Goal: Find specific page/section: Find specific page/section

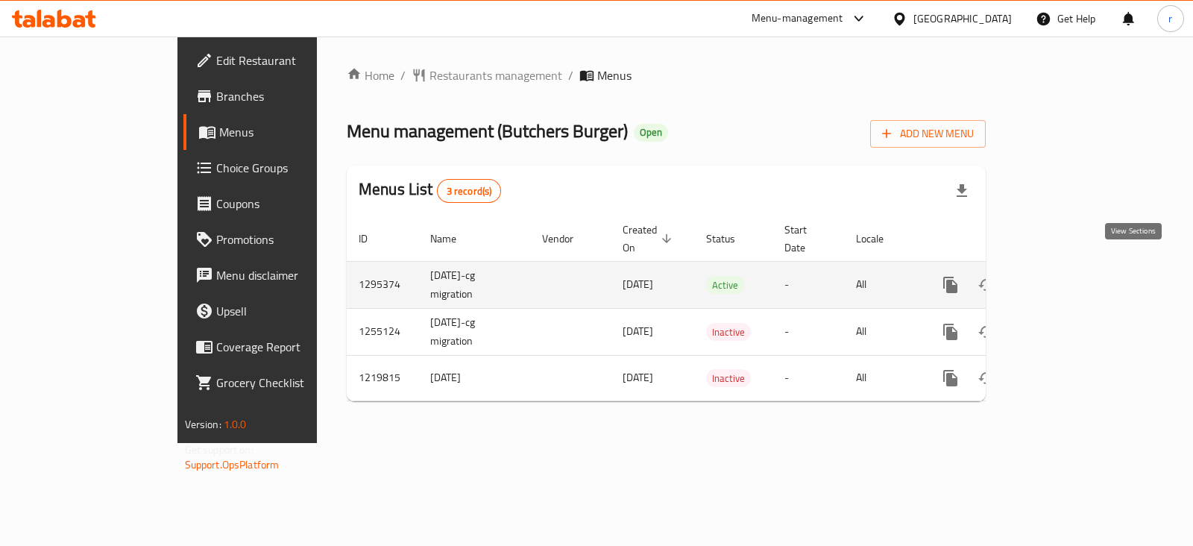
click at [1067, 276] on icon "enhanced table" at bounding box center [1058, 285] width 18 height 18
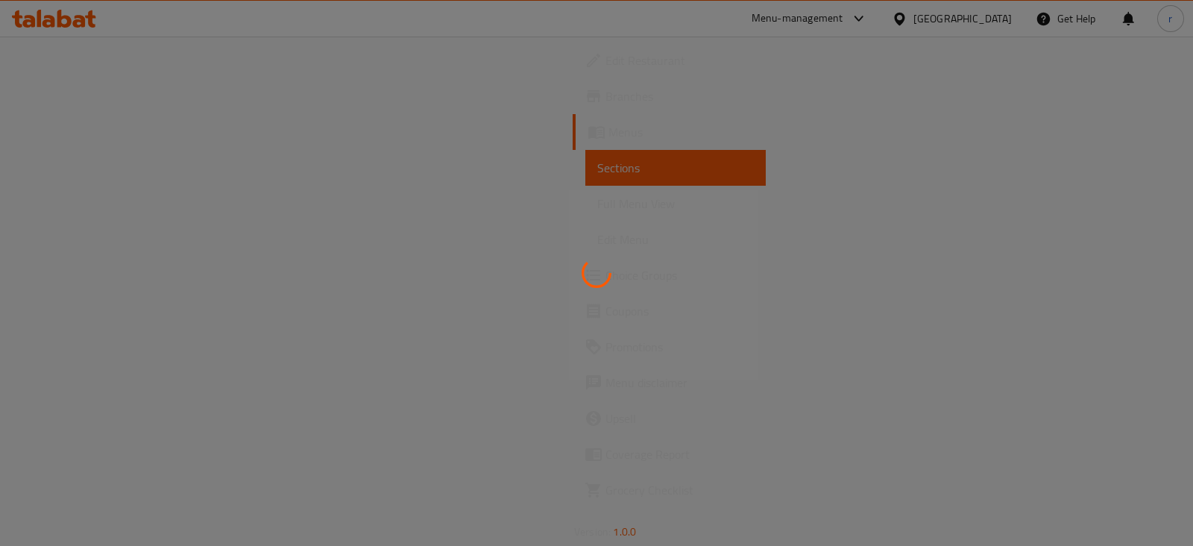
click at [560, 140] on div at bounding box center [596, 273] width 1193 height 546
click at [578, 123] on div at bounding box center [596, 273] width 1193 height 546
click at [577, 118] on div at bounding box center [596, 273] width 1193 height 546
drag, startPoint x: 577, startPoint y: 118, endPoint x: 571, endPoint y: 108, distance: 11.4
click at [572, 108] on div at bounding box center [596, 273] width 1193 height 546
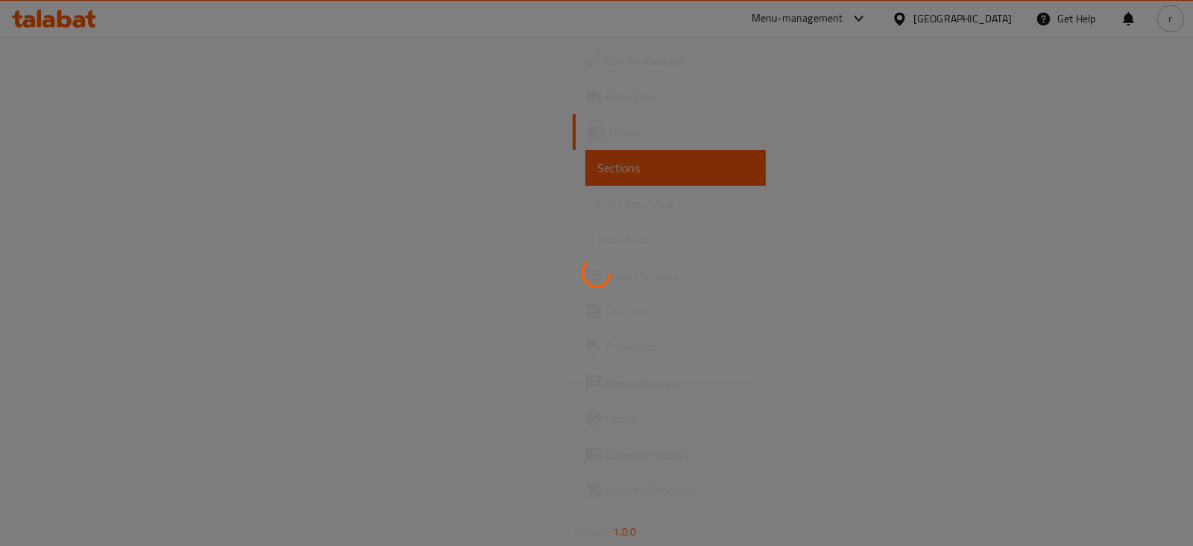
click at [569, 109] on div at bounding box center [596, 273] width 1193 height 546
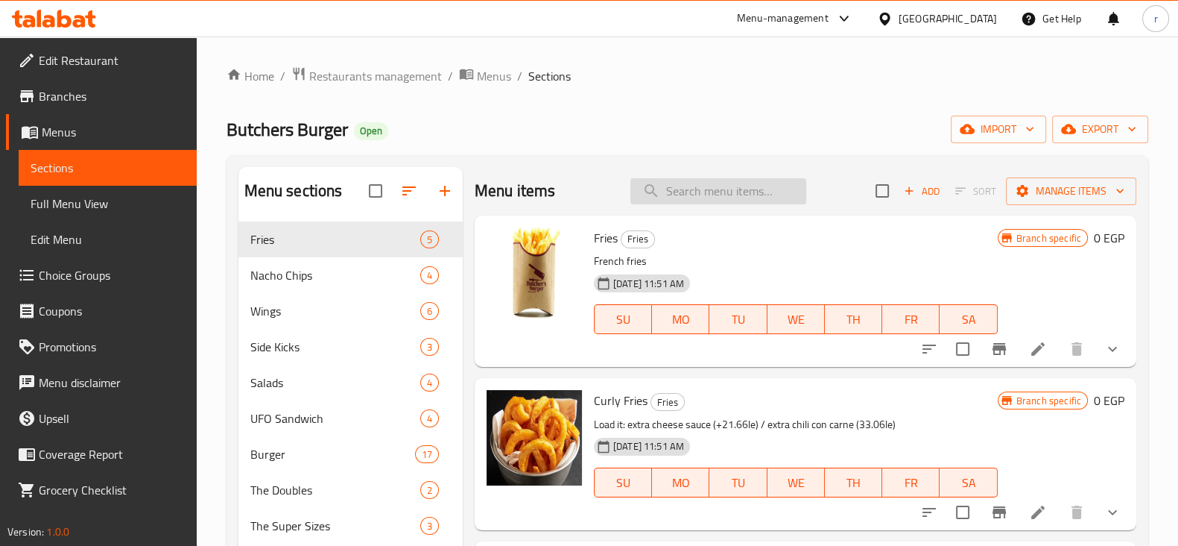
click at [701, 198] on input "search" at bounding box center [719, 191] width 176 height 26
paste input "Coleslaw"
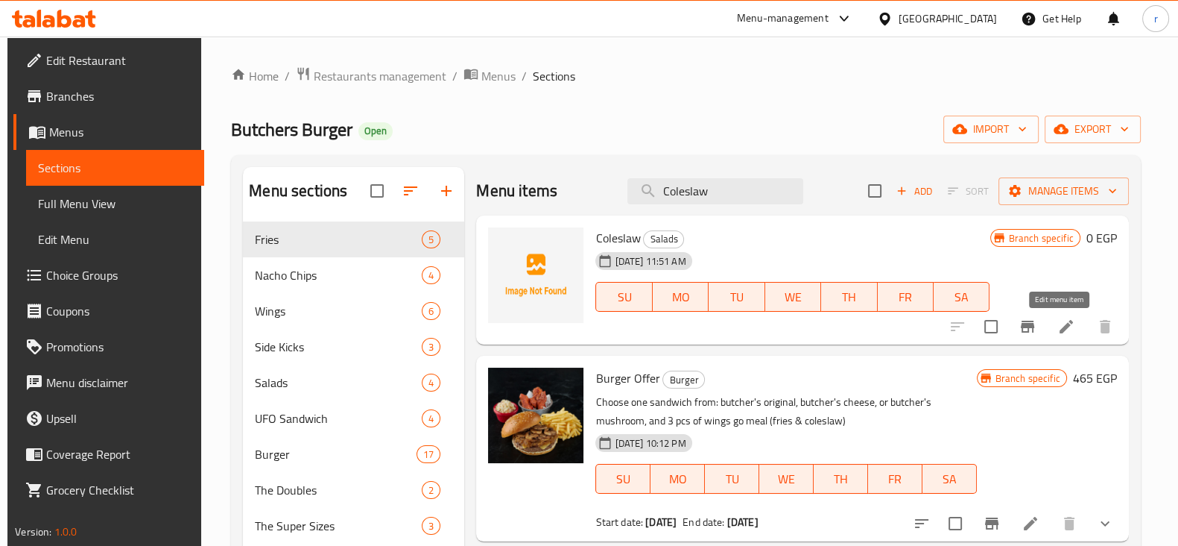
type input "Coleslaw"
click at [1058, 320] on icon at bounding box center [1067, 327] width 18 height 18
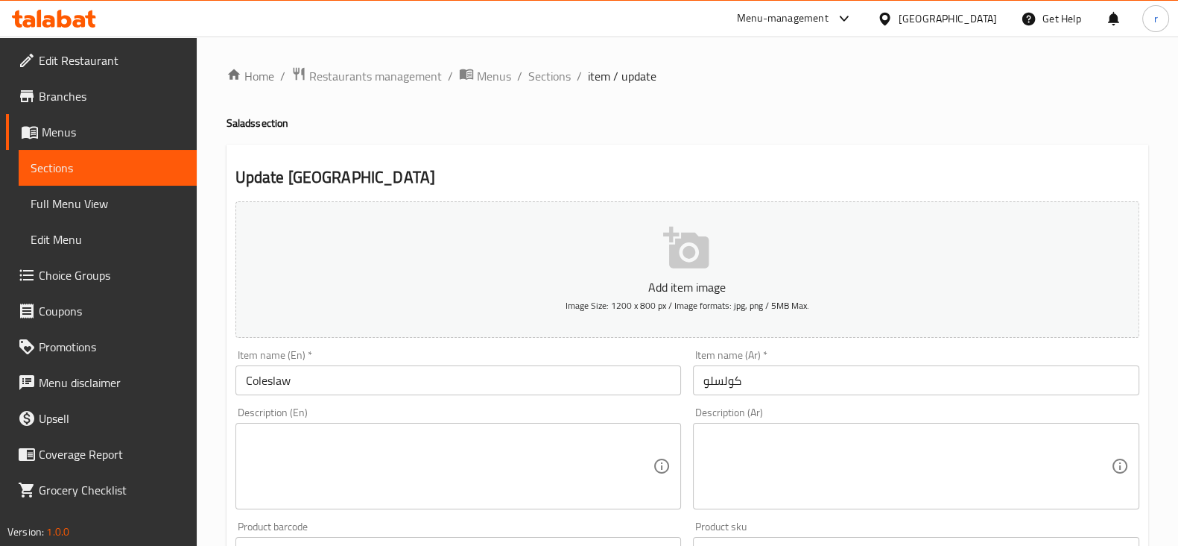
click at [650, 89] on div "Home / Restaurants management / Menus / Sections / item / update Salads section…" at bounding box center [688, 544] width 922 height 957
click at [336, 83] on span "Restaurants management" at bounding box center [375, 76] width 133 height 18
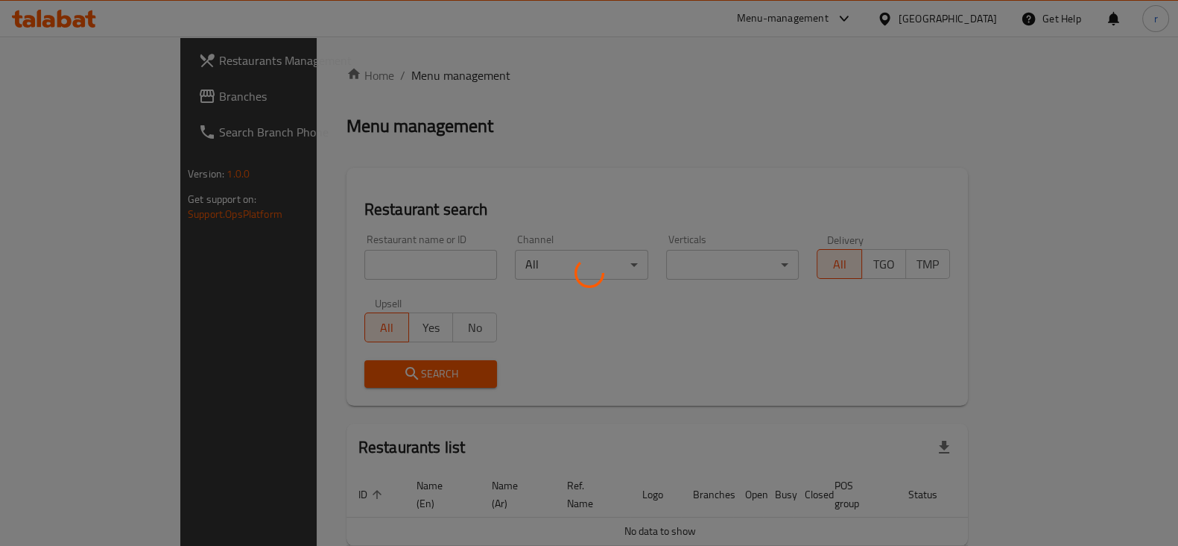
click at [101, 95] on div at bounding box center [589, 273] width 1178 height 546
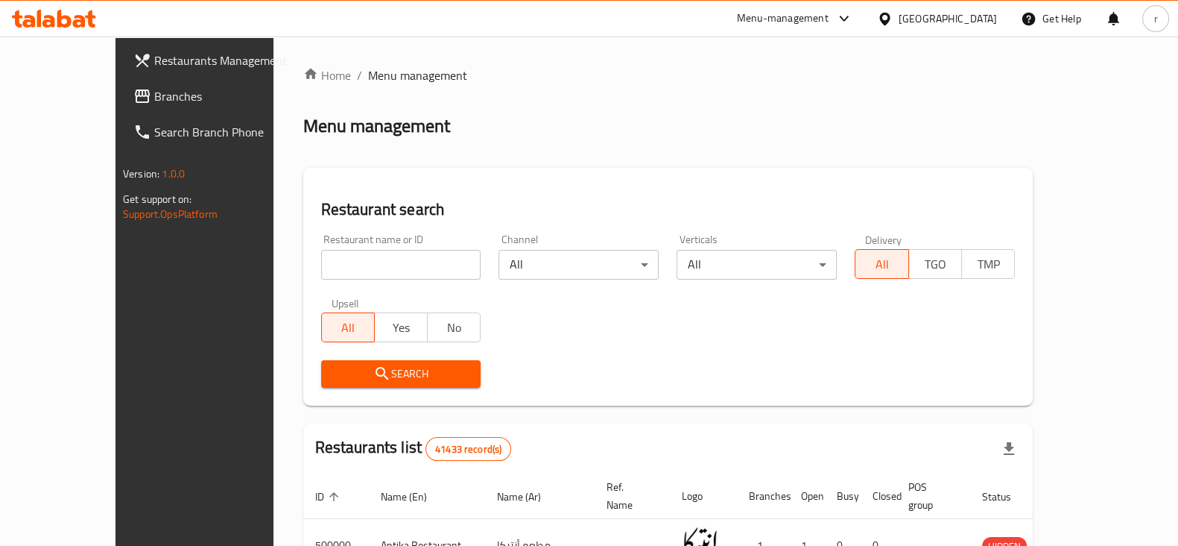
drag, startPoint x: 34, startPoint y: 103, endPoint x: 45, endPoint y: 98, distance: 11.4
click at [34, 102] on div at bounding box center [589, 273] width 1178 height 546
click at [154, 98] on span "Branches" at bounding box center [227, 96] width 146 height 18
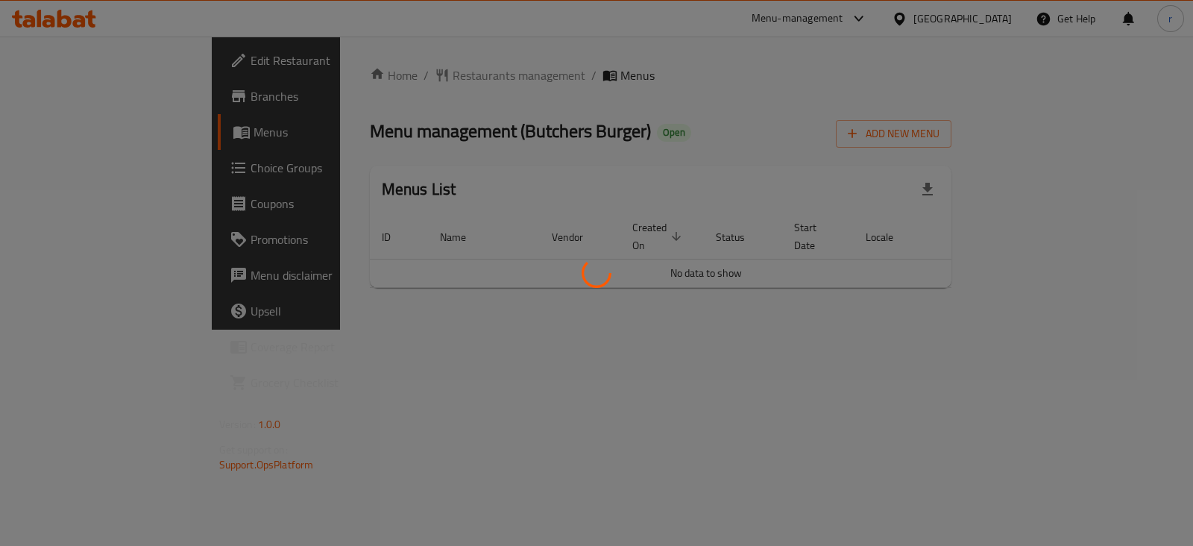
click at [113, 174] on div at bounding box center [596, 273] width 1193 height 546
drag, startPoint x: 113, startPoint y: 174, endPoint x: 82, endPoint y: 169, distance: 31.0
click at [113, 173] on div at bounding box center [596, 273] width 1193 height 546
click at [78, 165] on div at bounding box center [596, 273] width 1193 height 546
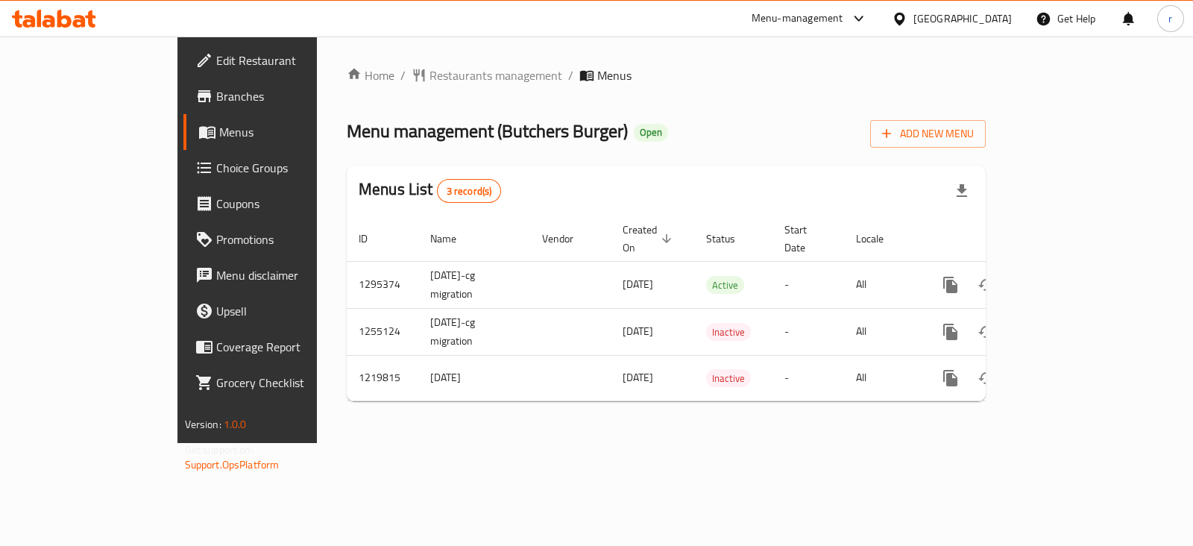
click at [216, 163] on span "Choice Groups" at bounding box center [290, 168] width 148 height 18
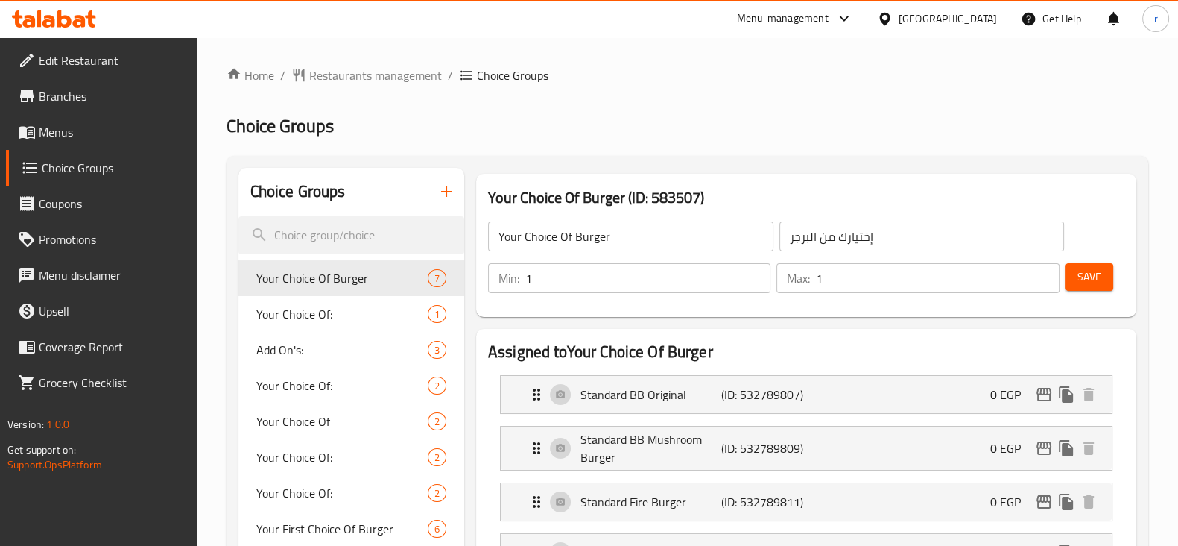
click at [64, 203] on span "Coupons" at bounding box center [112, 204] width 146 height 18
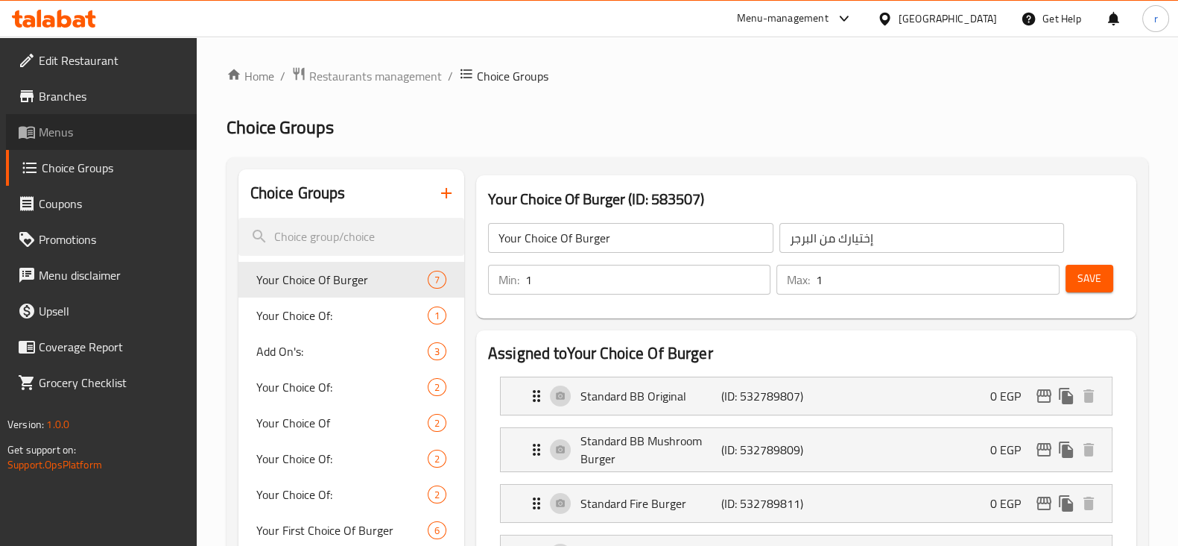
click at [55, 141] on span "Menus" at bounding box center [112, 132] width 146 height 18
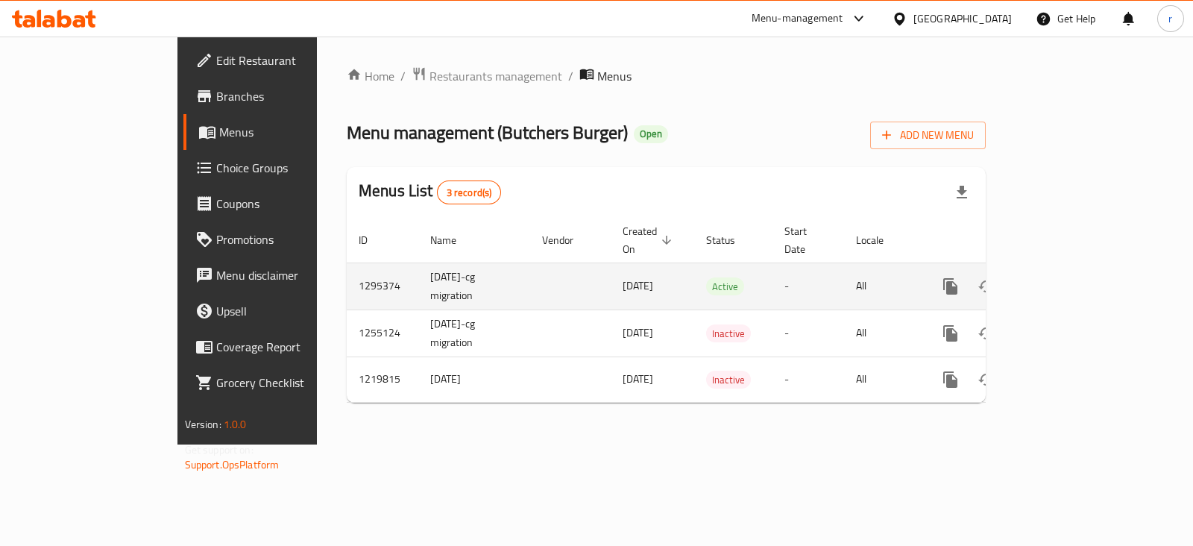
click at [1076, 277] on link "enhanced table" at bounding box center [1058, 286] width 36 height 36
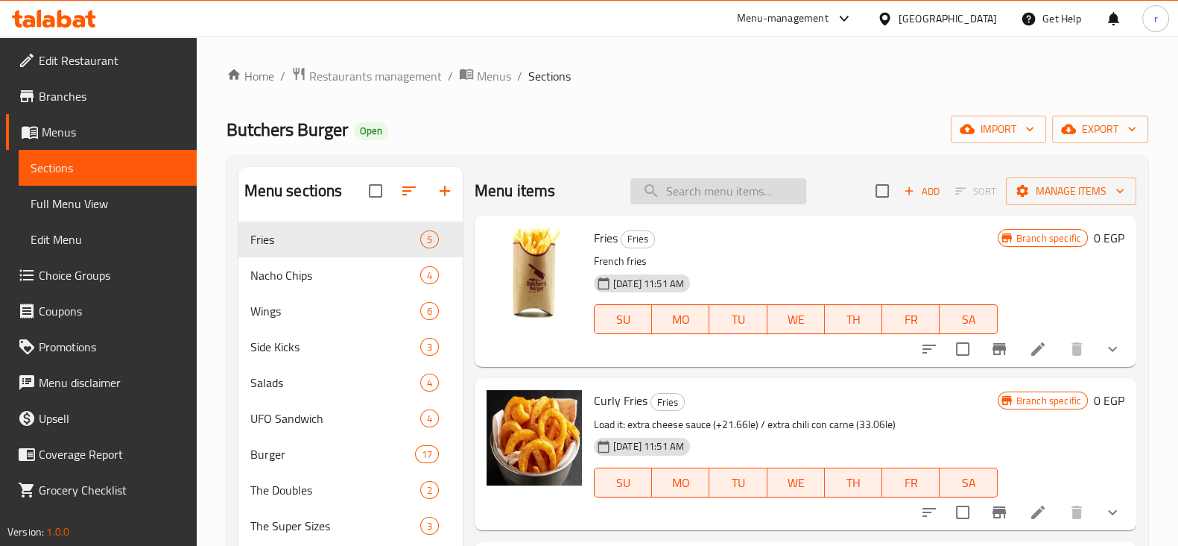
click at [712, 186] on input "search" at bounding box center [719, 191] width 176 height 26
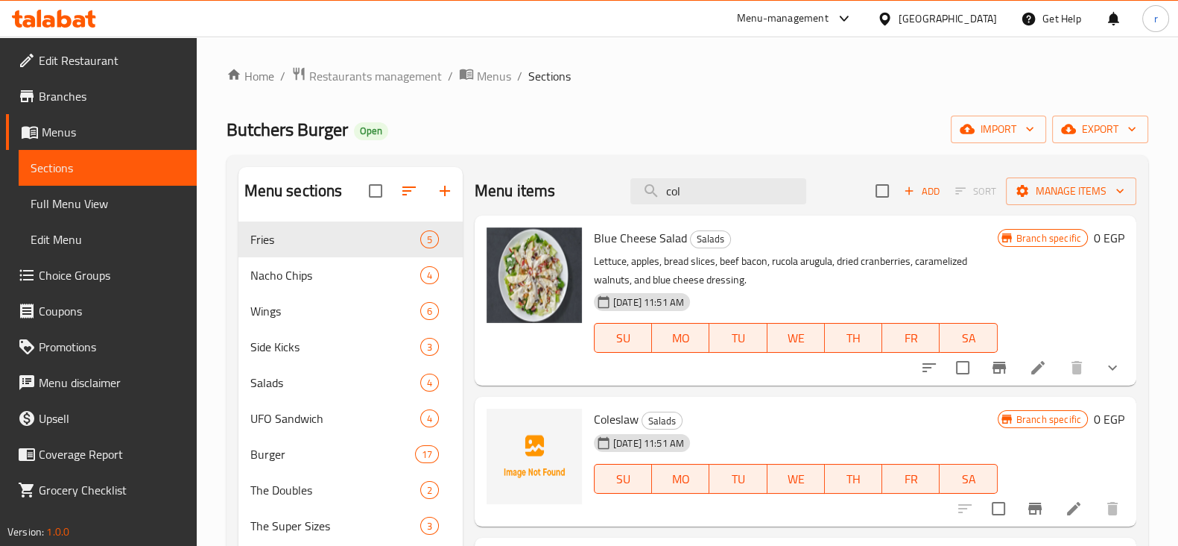
type input "col"
click at [1067, 508] on icon at bounding box center [1073, 508] width 13 height 13
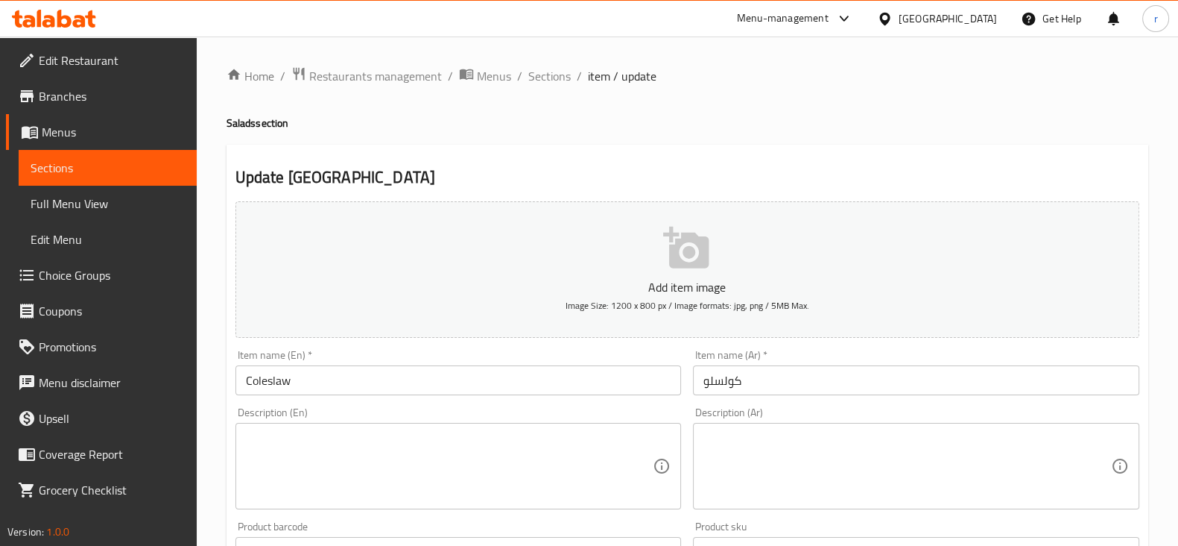
click at [786, 126] on h4 "Salads section" at bounding box center [688, 123] width 922 height 15
click at [1025, 113] on div "Home / Restaurants management / Menus / Sections / item / update Salads section…" at bounding box center [688, 544] width 922 height 957
click at [429, 82] on span "Restaurants management" at bounding box center [375, 76] width 133 height 18
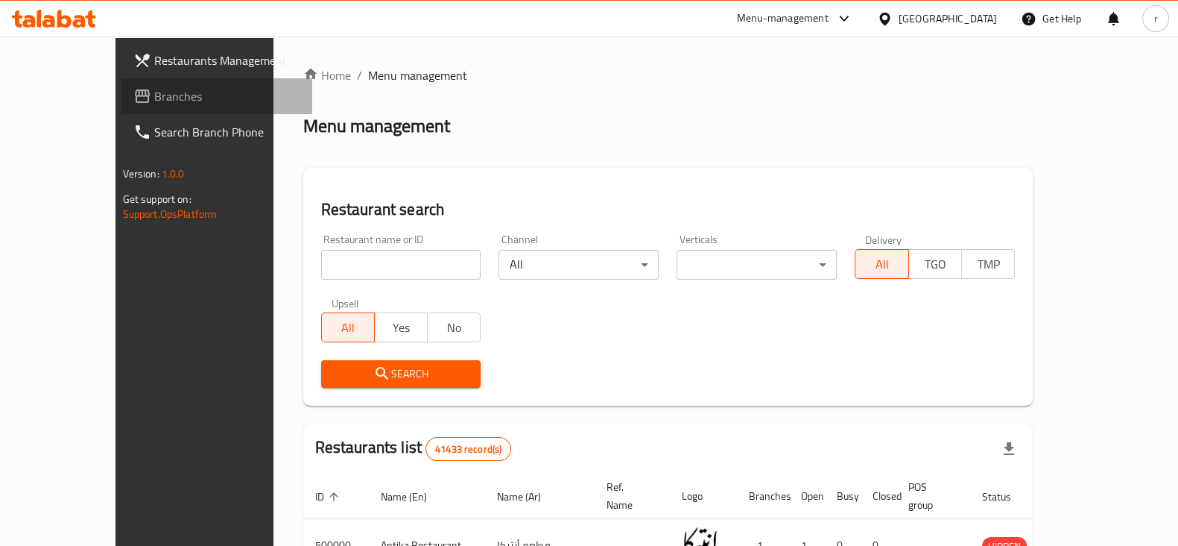
click at [154, 101] on span "Branches" at bounding box center [227, 96] width 146 height 18
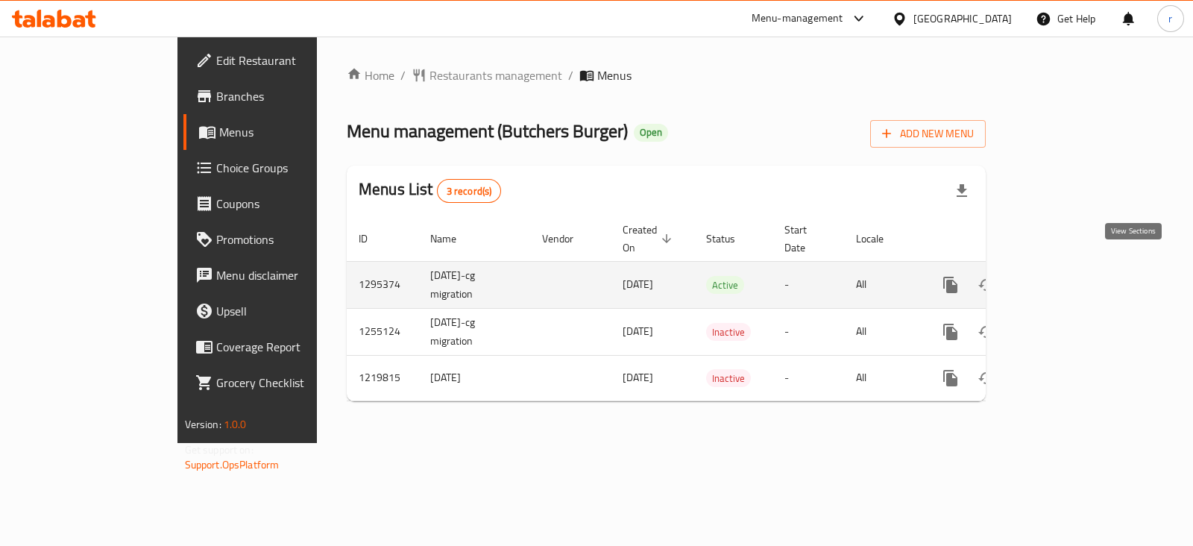
click at [1067, 276] on icon "enhanced table" at bounding box center [1058, 285] width 18 height 18
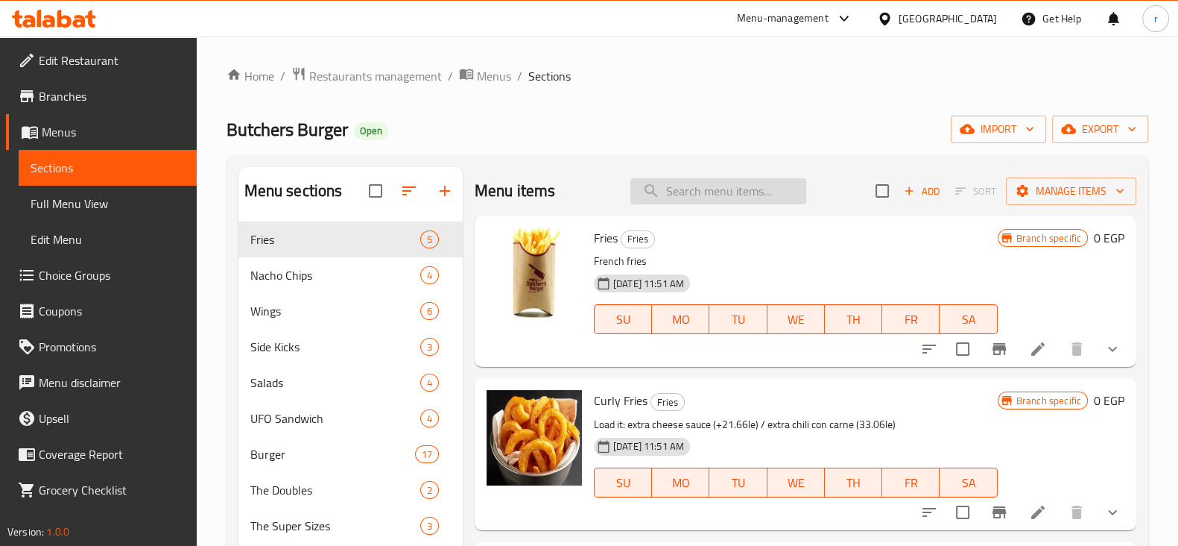
click at [761, 184] on input "search" at bounding box center [719, 191] width 176 height 26
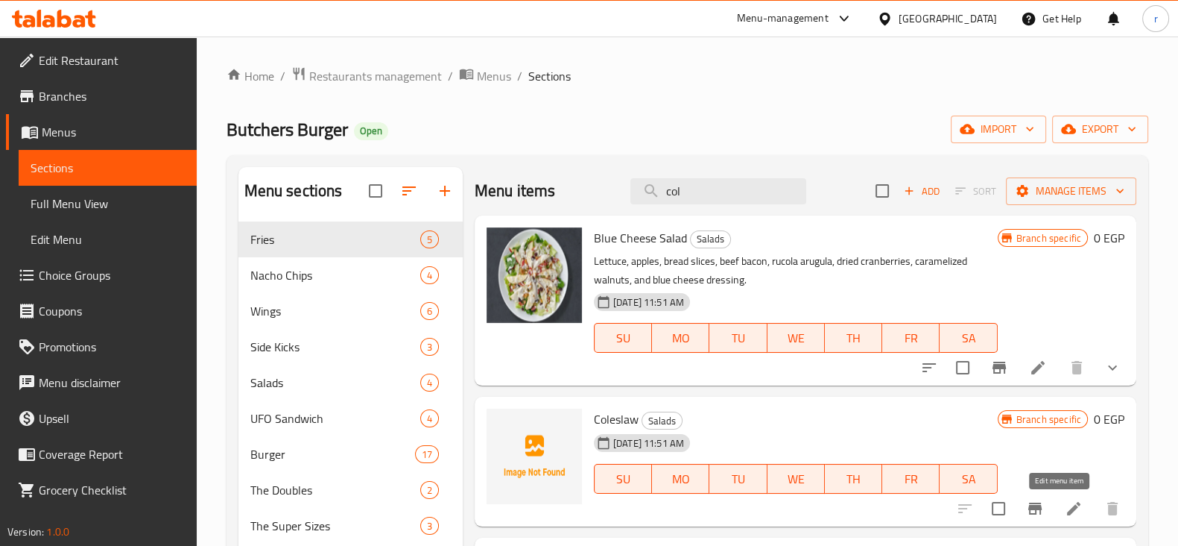
type input "col"
click at [1067, 509] on icon at bounding box center [1073, 508] width 13 height 13
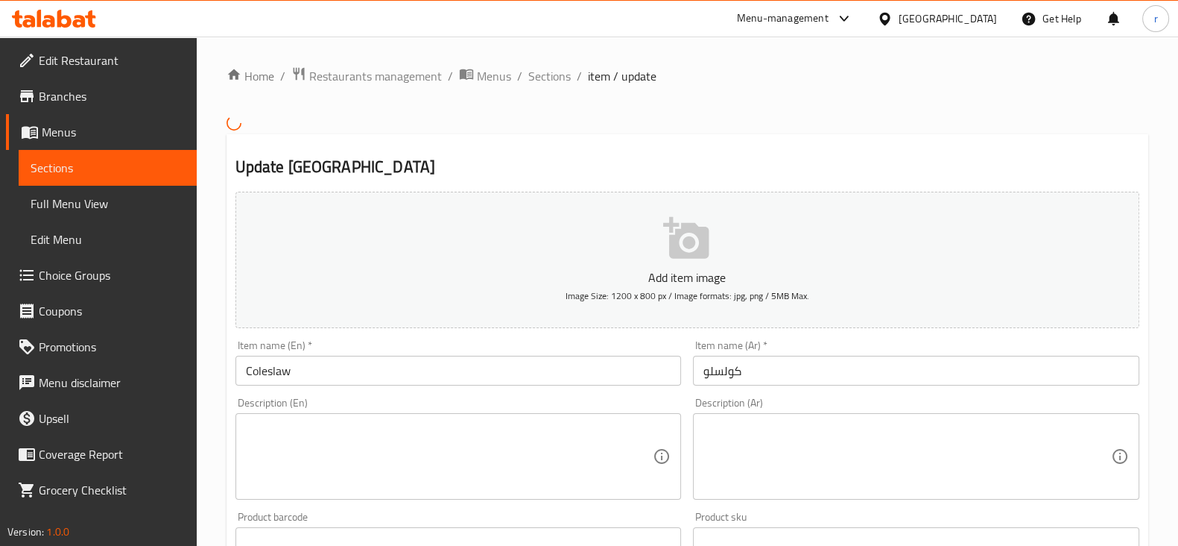
click at [744, 124] on div at bounding box center [589, 273] width 1178 height 546
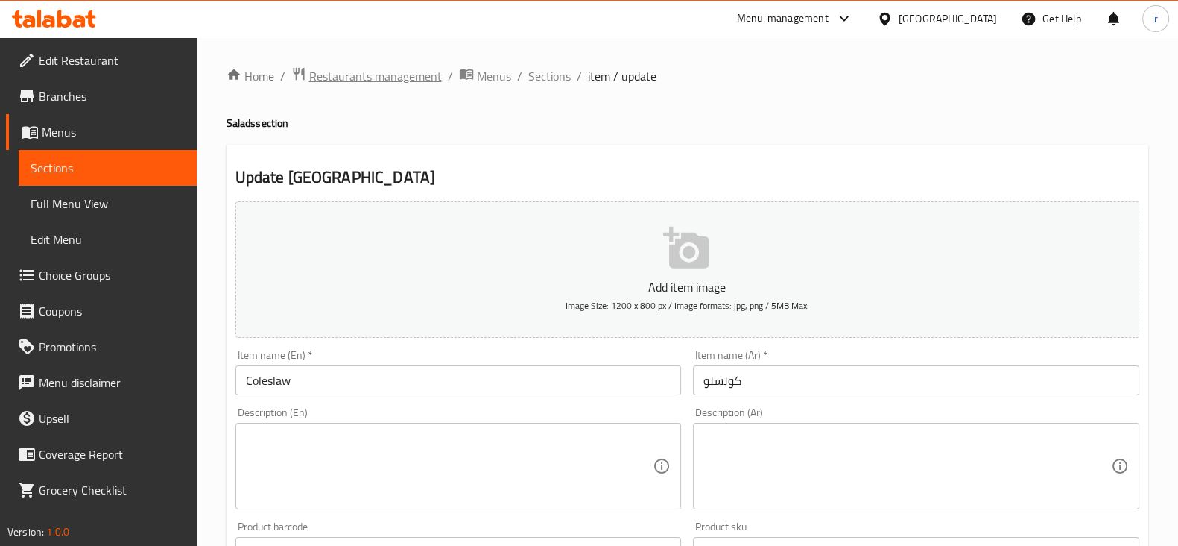
click at [341, 69] on span "Restaurants management" at bounding box center [375, 76] width 133 height 18
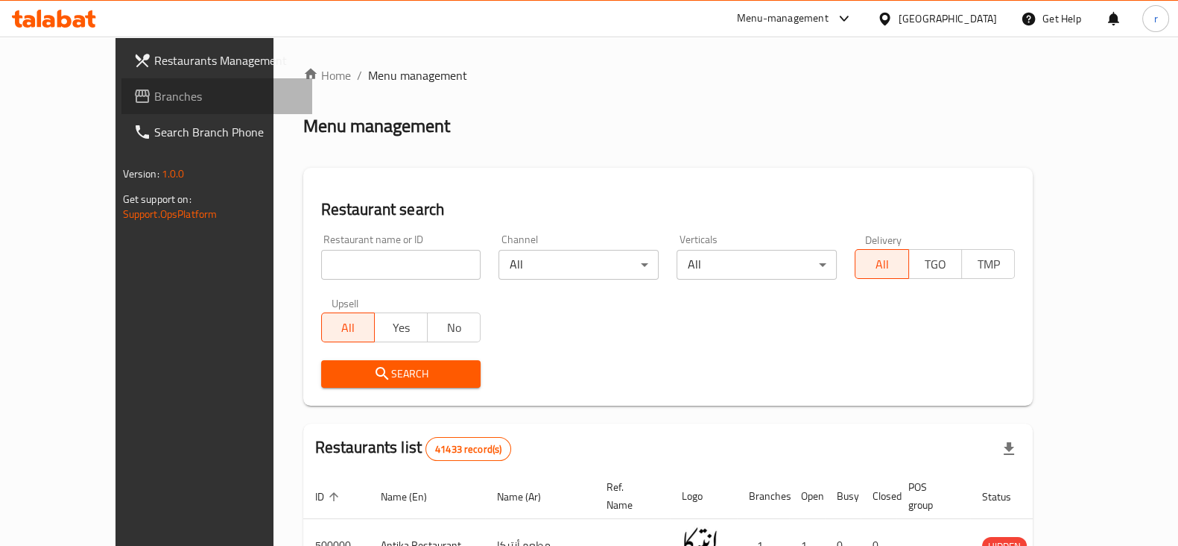
click at [154, 102] on span "Branches" at bounding box center [227, 96] width 146 height 18
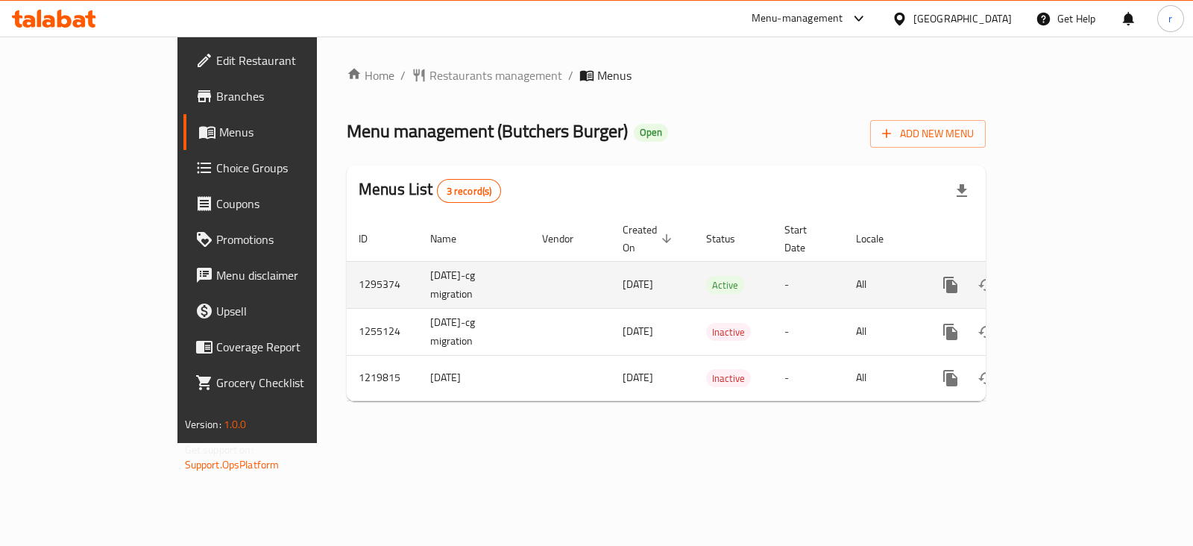
click at [1064, 278] on icon "enhanced table" at bounding box center [1057, 284] width 13 height 13
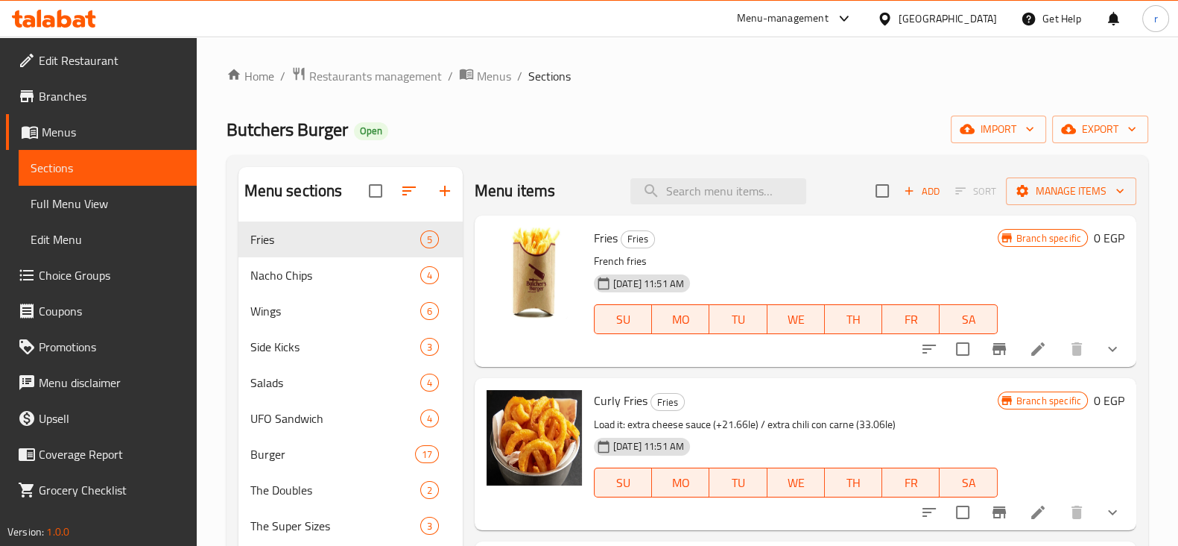
click at [58, 25] on icon at bounding box center [64, 19] width 14 height 18
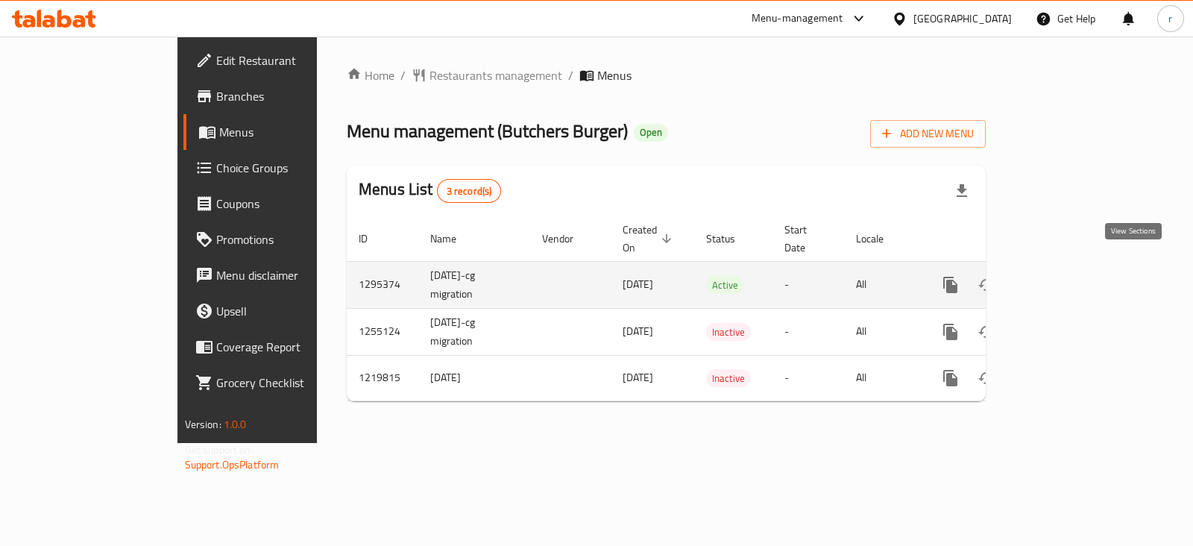
click at [1067, 276] on icon "enhanced table" at bounding box center [1058, 285] width 18 height 18
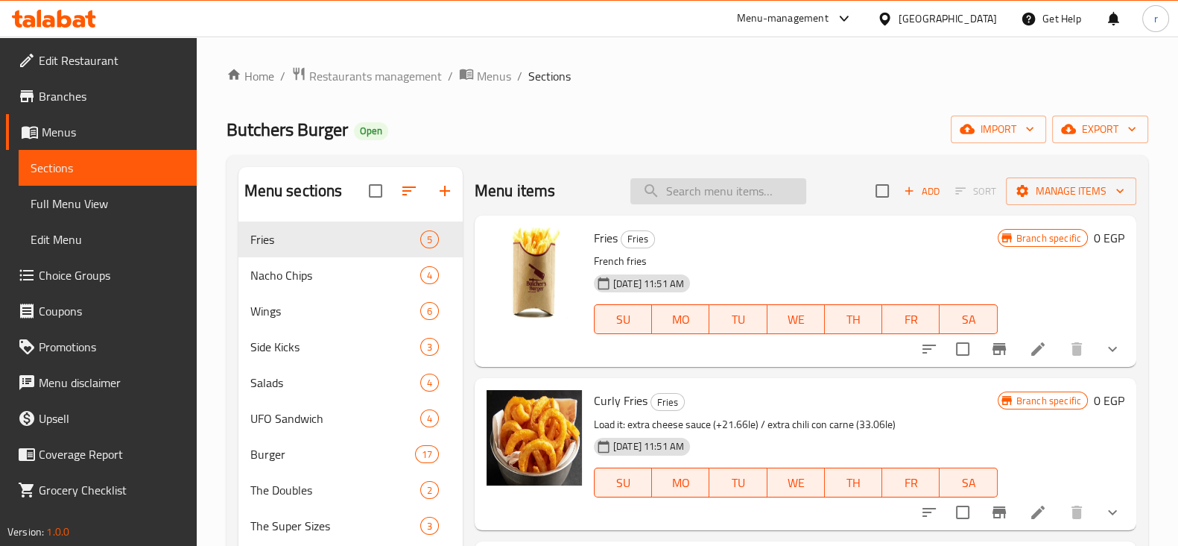
click at [740, 185] on input "search" at bounding box center [719, 191] width 176 height 26
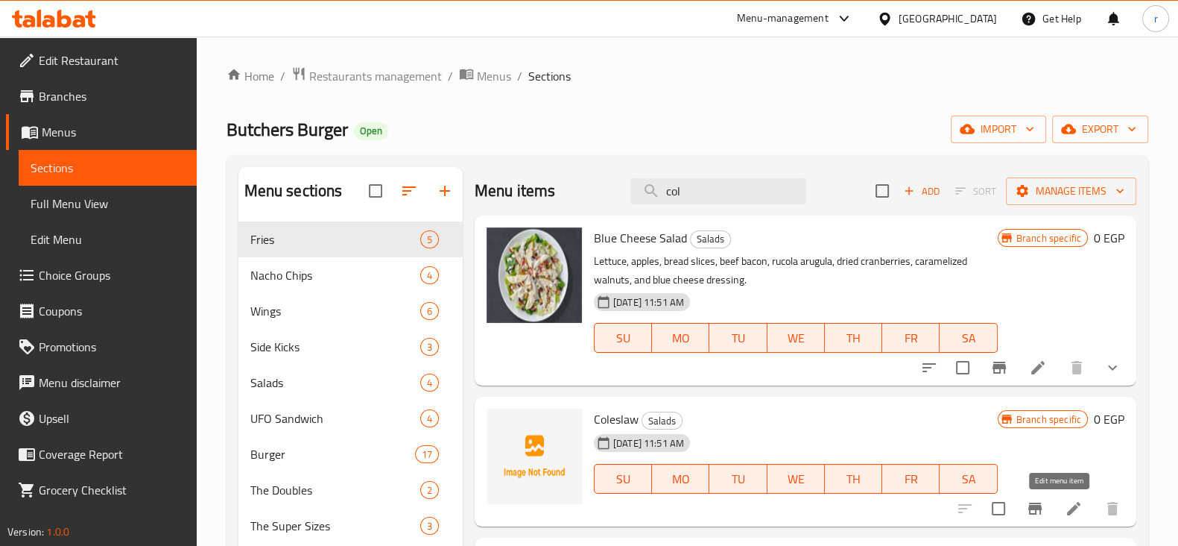
type input "col"
click at [1065, 508] on icon at bounding box center [1074, 508] width 18 height 18
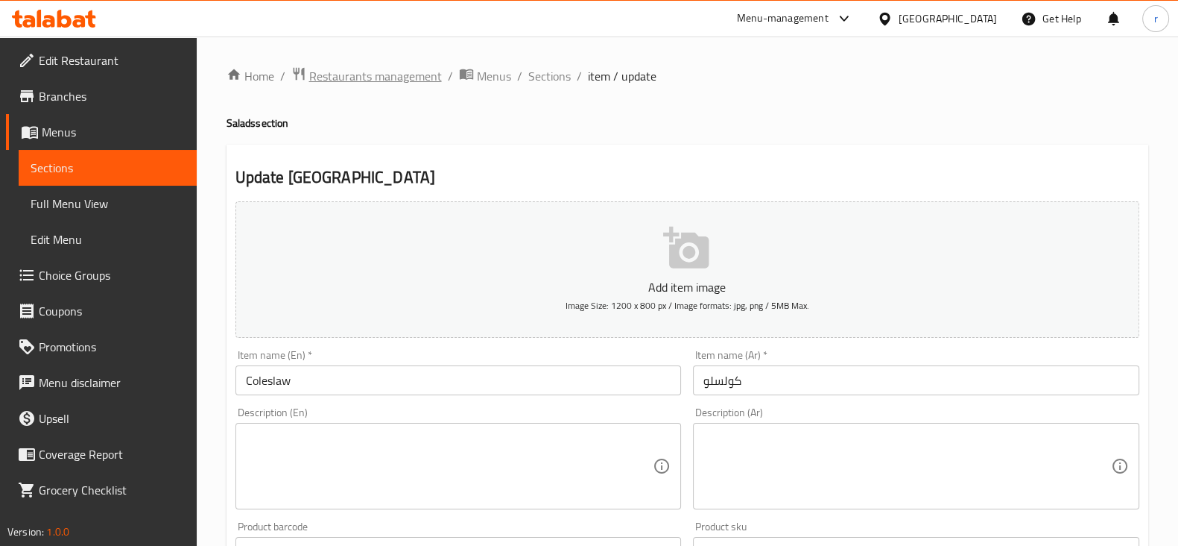
click at [409, 73] on span "Restaurants management" at bounding box center [375, 76] width 133 height 18
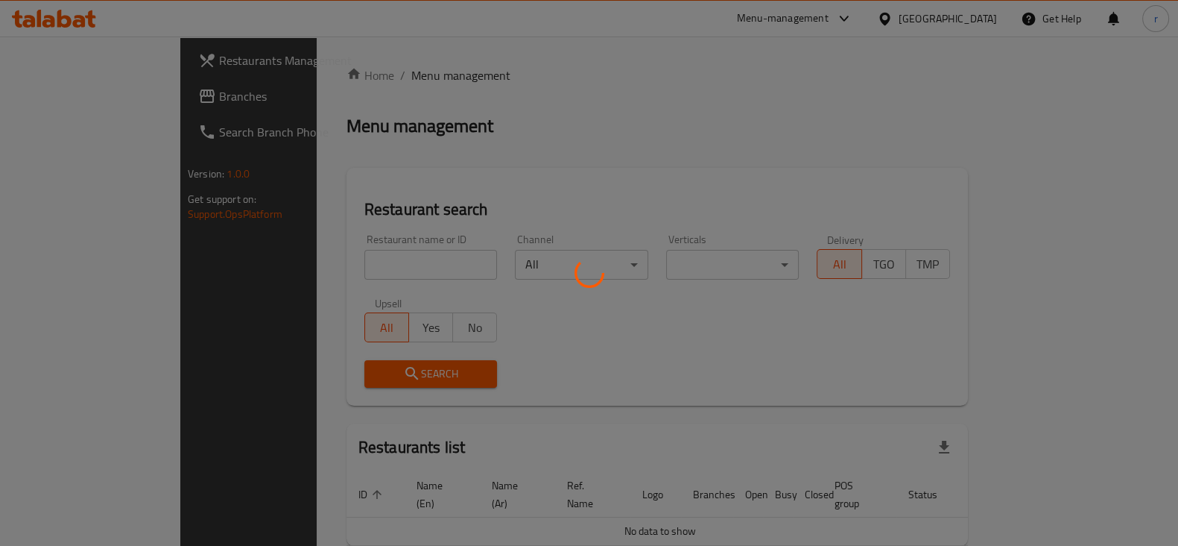
drag, startPoint x: 341, startPoint y: 268, endPoint x: 343, endPoint y: 259, distance: 9.2
click at [341, 262] on div at bounding box center [589, 273] width 1178 height 546
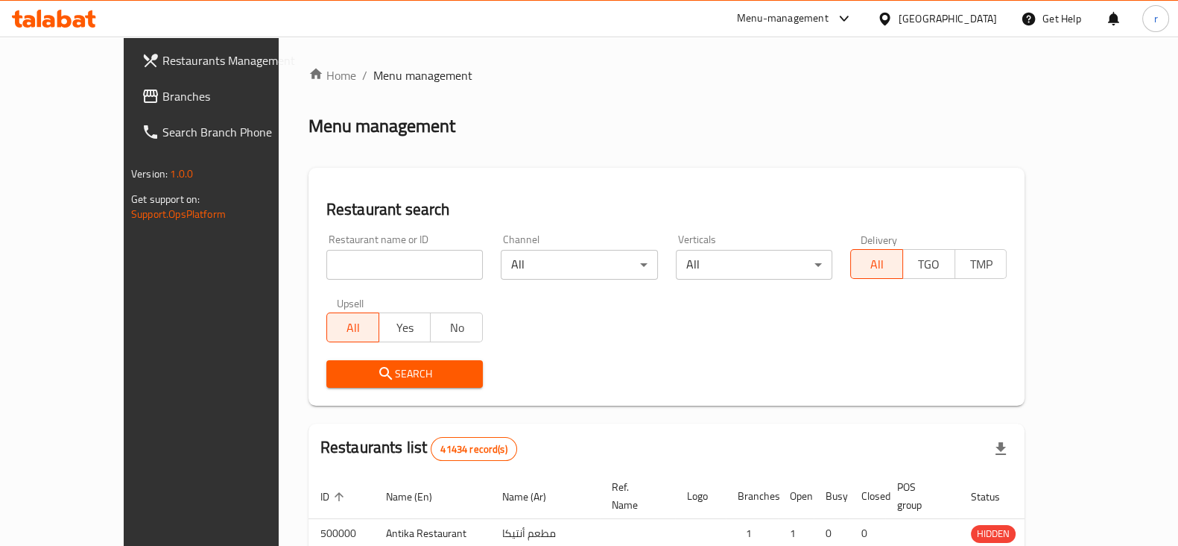
click at [350, 255] on div at bounding box center [589, 273] width 1178 height 546
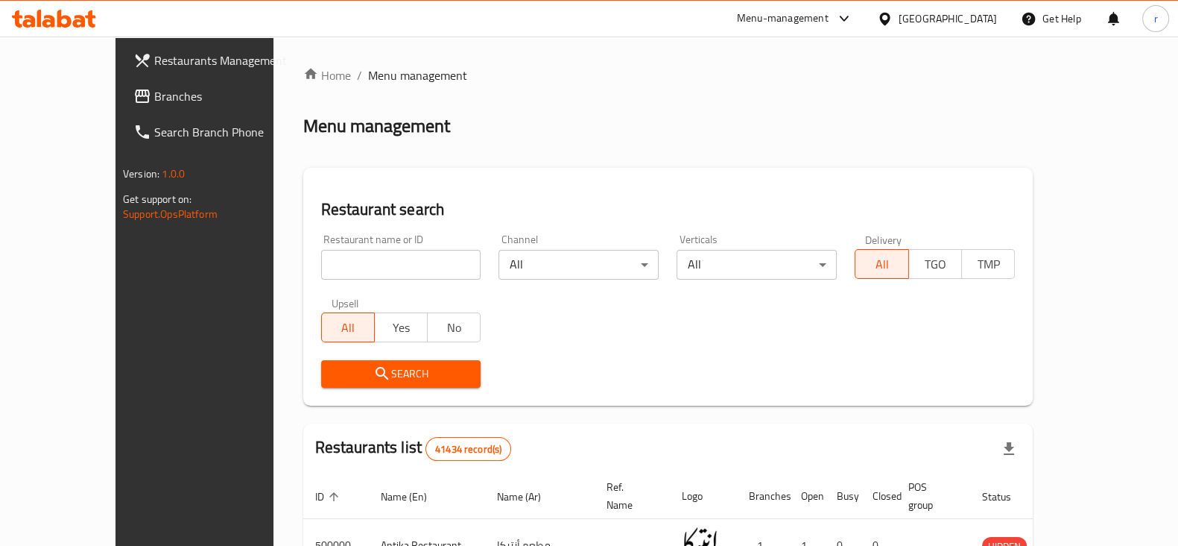
click at [350, 255] on input "search" at bounding box center [401, 265] width 160 height 30
paste input "503763"
type input "503763"
click button "Search" at bounding box center [401, 374] width 160 height 28
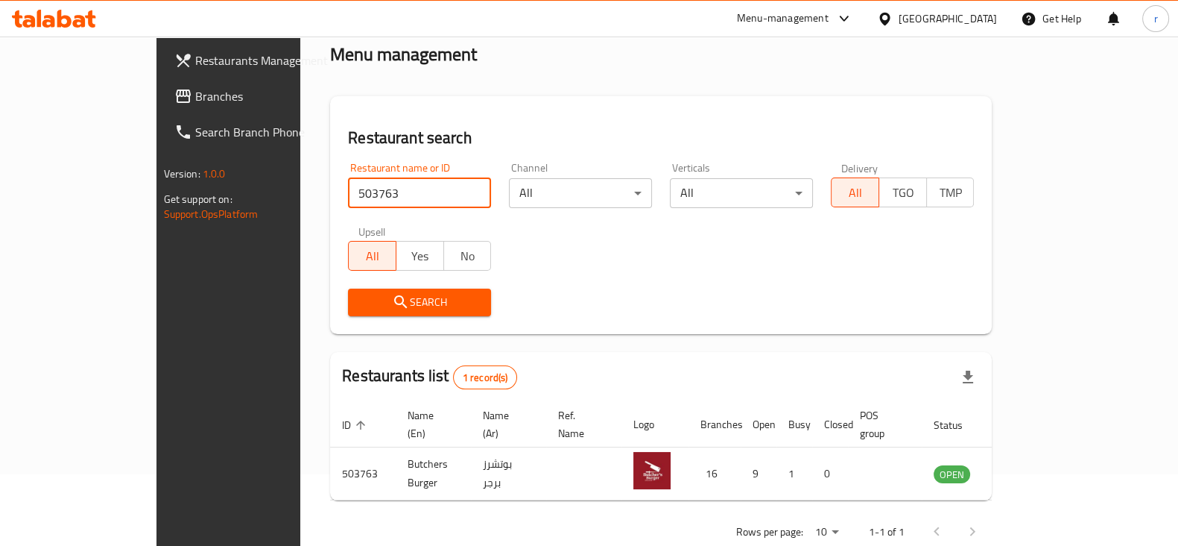
scroll to position [89, 0]
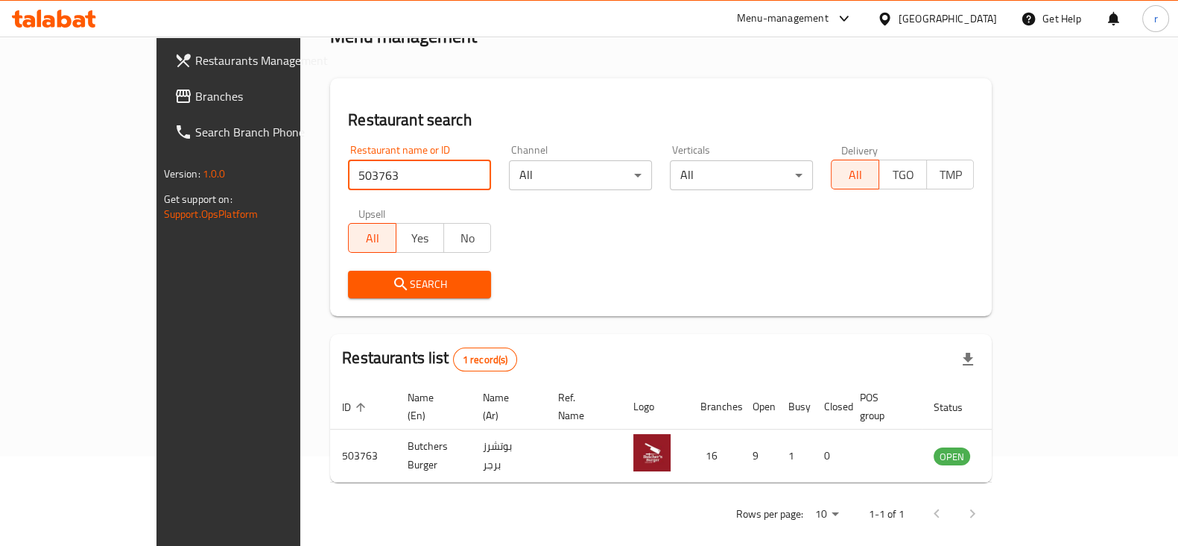
click at [836, 377] on div "Restaurants list 1 record(s)" at bounding box center [661, 359] width 662 height 51
click at [453, 368] on div "1 record(s)" at bounding box center [485, 359] width 65 height 24
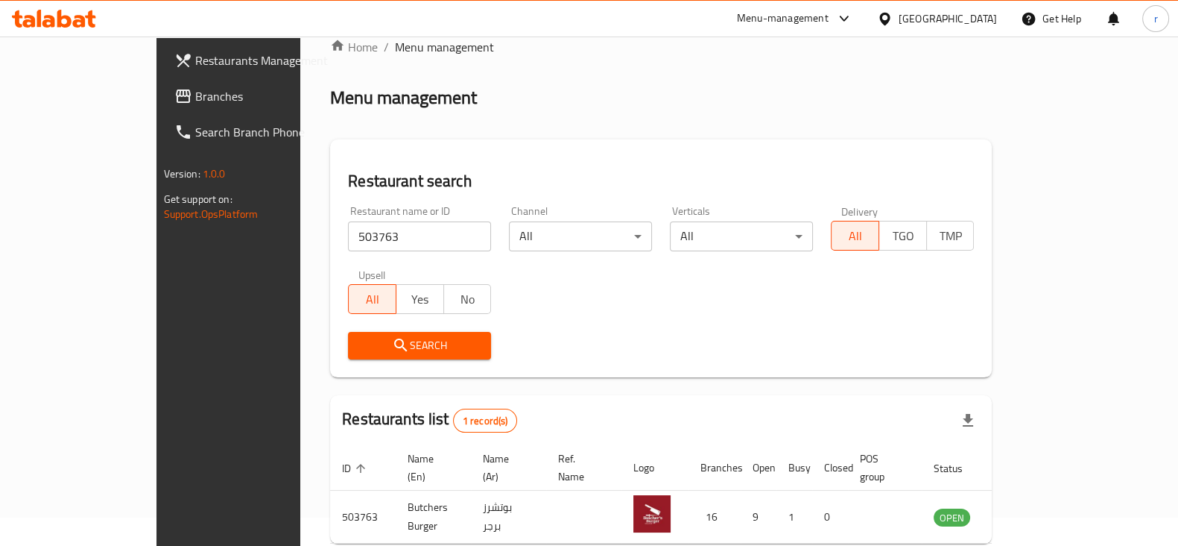
scroll to position [0, 0]
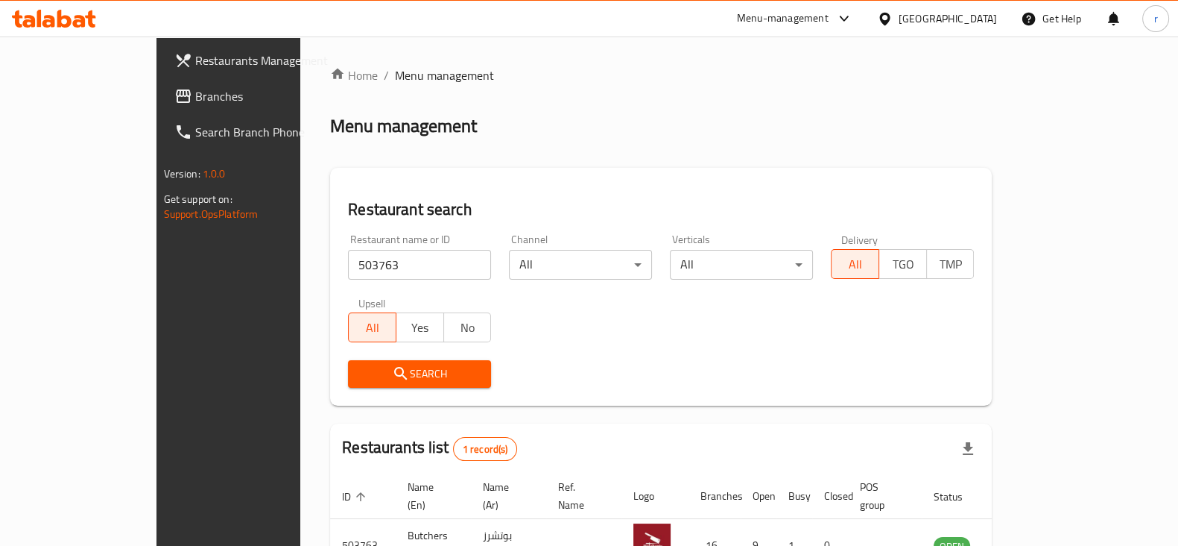
click at [195, 88] on span "Branches" at bounding box center [268, 96] width 146 height 18
